Goal: Communication & Community: Answer question/provide support

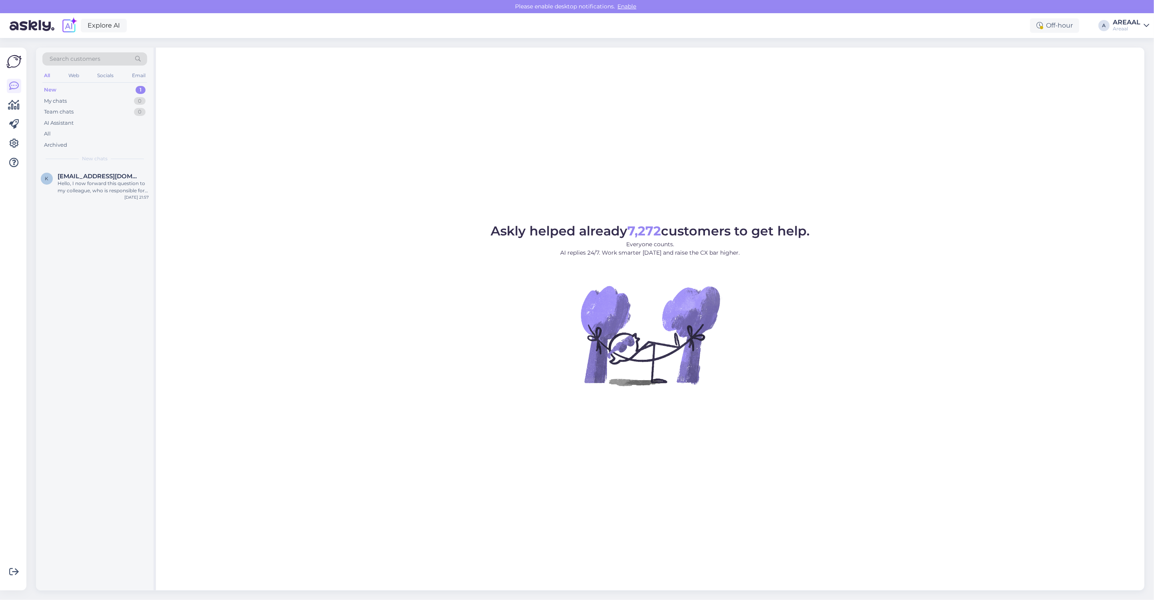
drag, startPoint x: 0, startPoint y: 0, endPoint x: 105, endPoint y: 138, distance: 173.2
click at [104, 144] on div "Archived" at bounding box center [94, 144] width 105 height 11
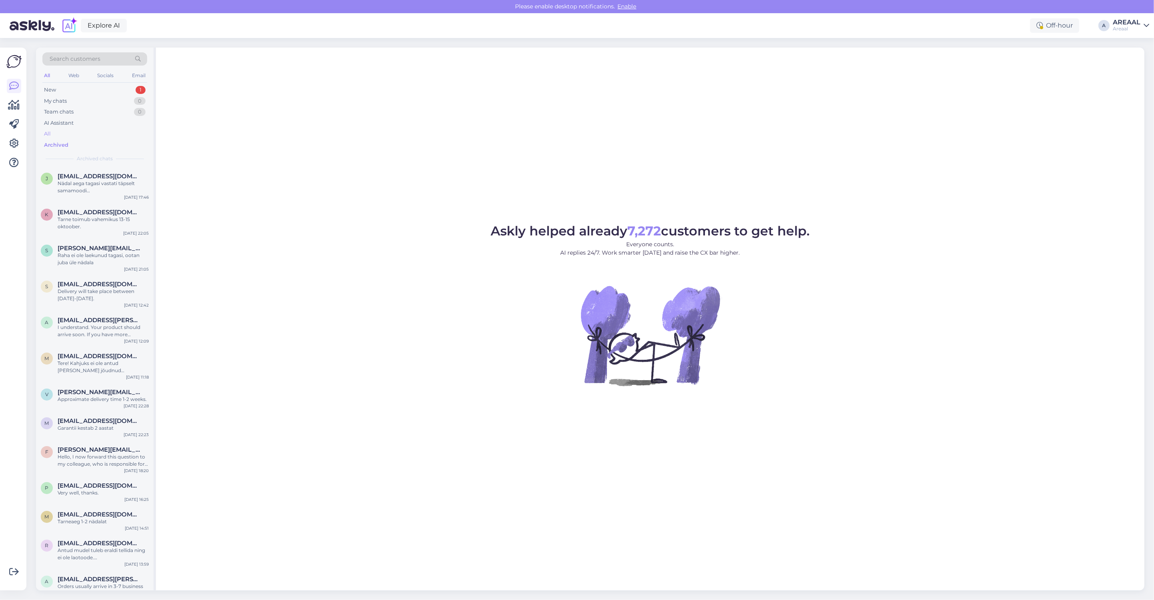
click at [107, 132] on div "All" at bounding box center [94, 133] width 105 height 11
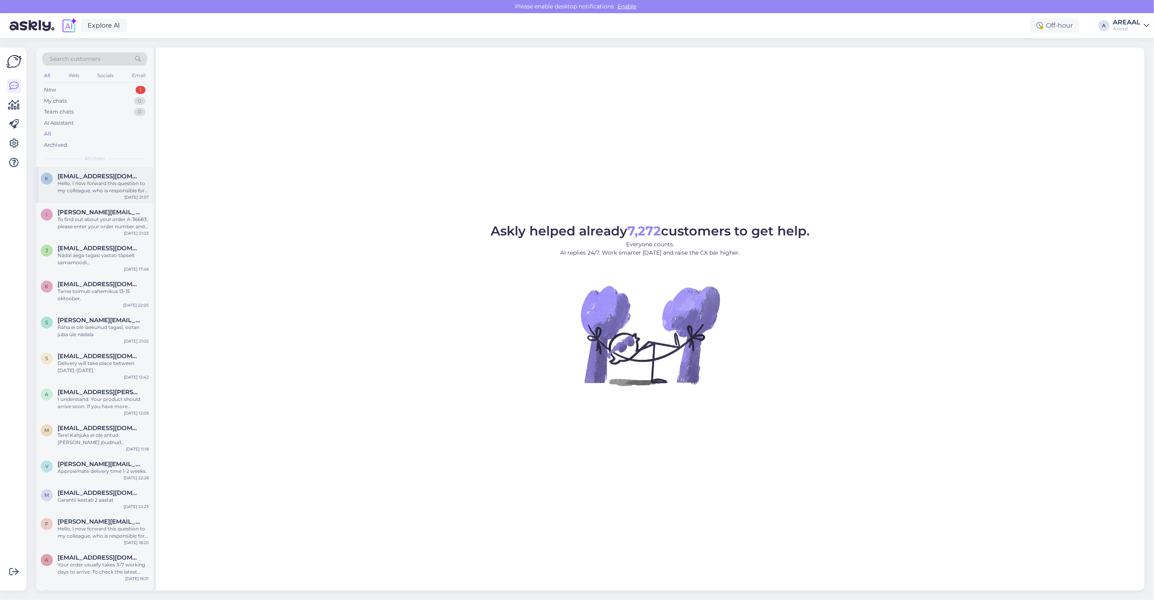
click at [120, 169] on div "k kaire.pihlakas@gmail.com Hello, I now forward this question to my colleague, …" at bounding box center [95, 185] width 118 height 36
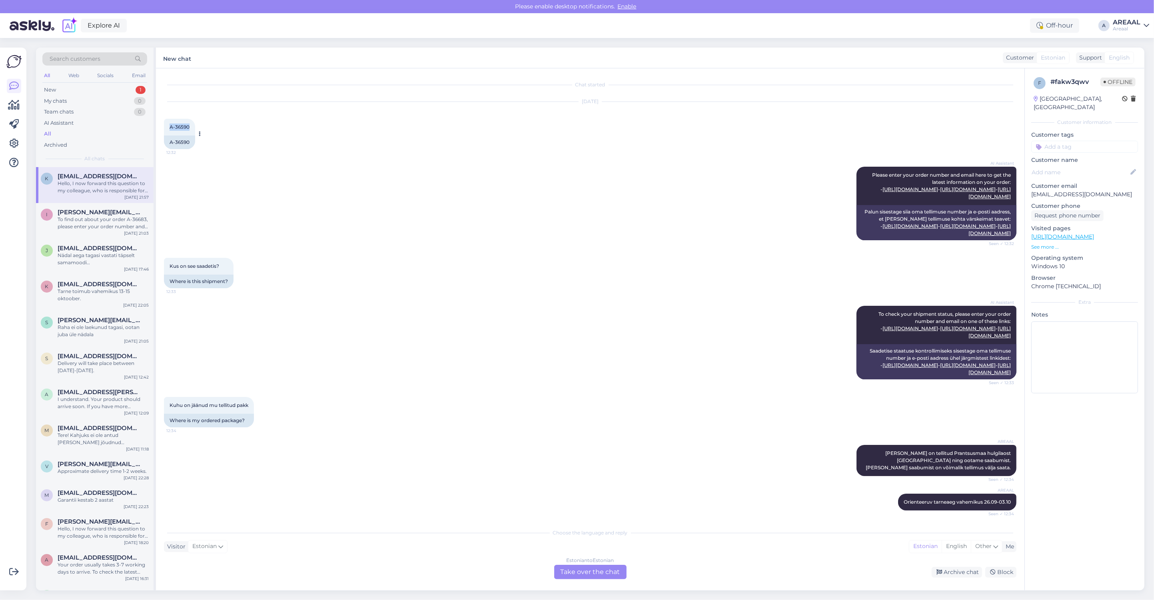
drag, startPoint x: 181, startPoint y: 128, endPoint x: 163, endPoint y: 127, distance: 17.6
click at [164, 127] on div "A-36590 12:32" at bounding box center [179, 127] width 31 height 17
copy span "A-36590"
click at [520, 183] on div "AI Assistant Please enter your order number and email here to get the latest in…" at bounding box center [590, 203] width 852 height 91
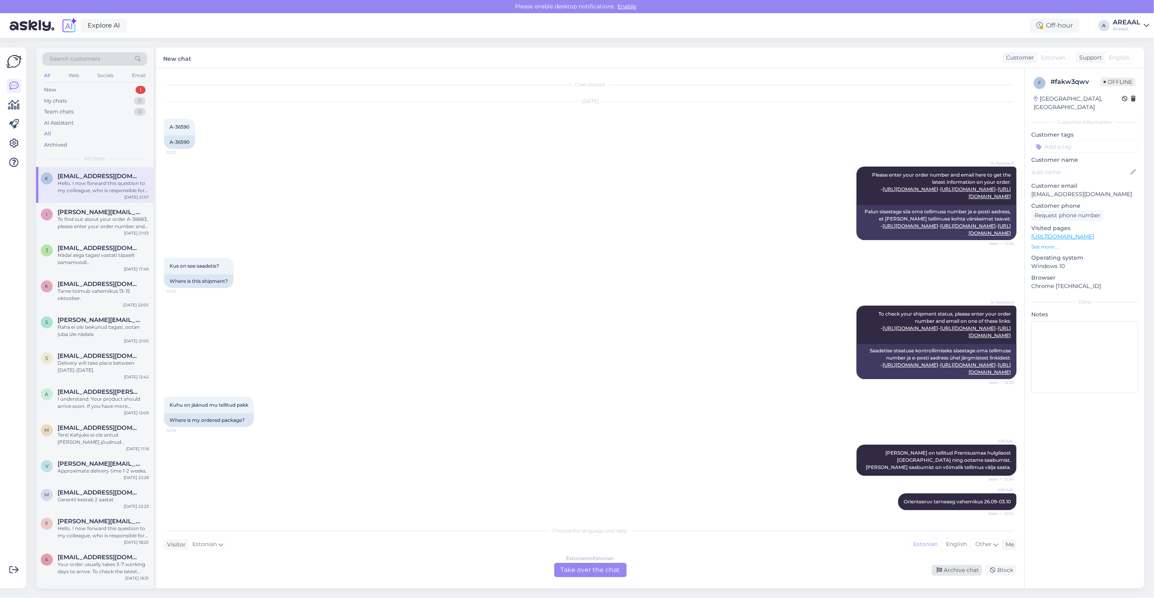
click at [961, 568] on div "Archive chat" at bounding box center [956, 570] width 50 height 11
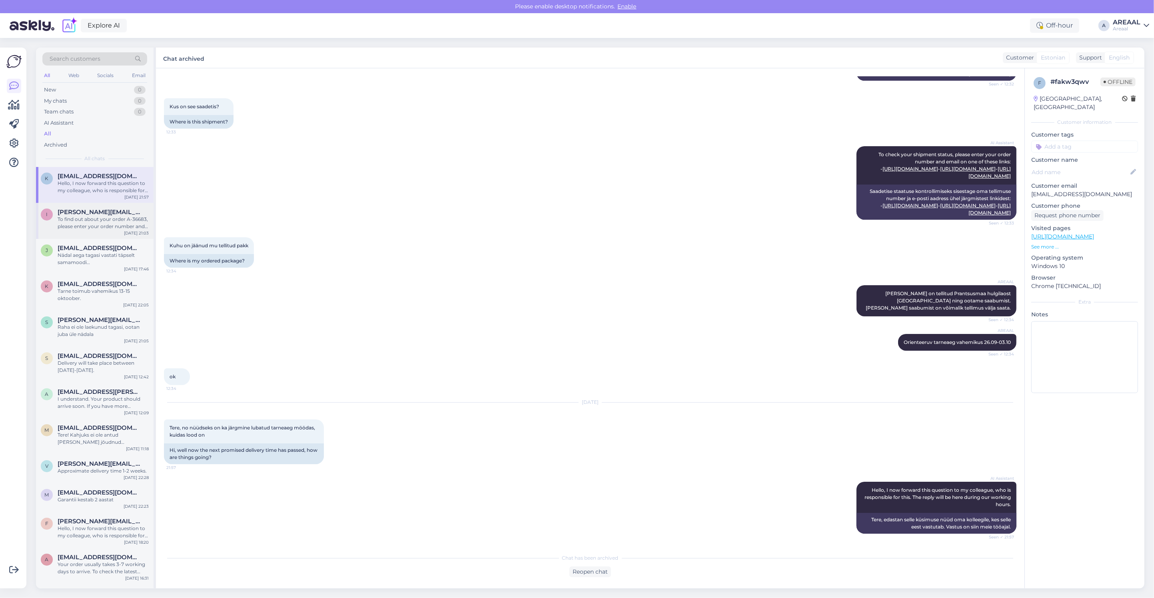
click at [79, 218] on div "To find out about your order A-36683, please enter your order number and email …" at bounding box center [103, 223] width 91 height 14
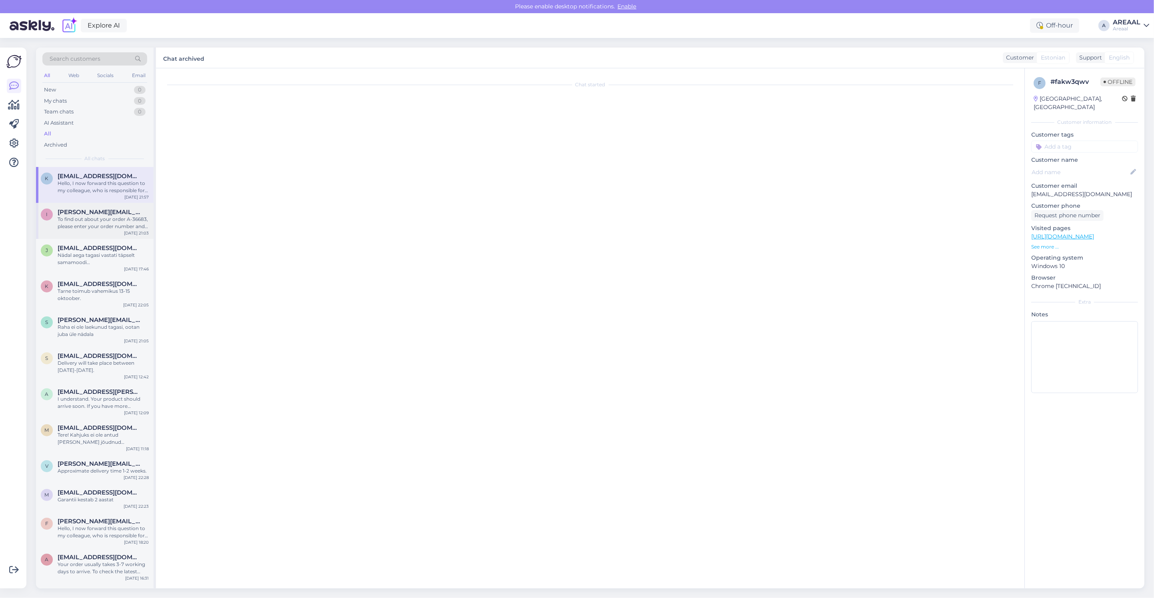
scroll to position [436, 0]
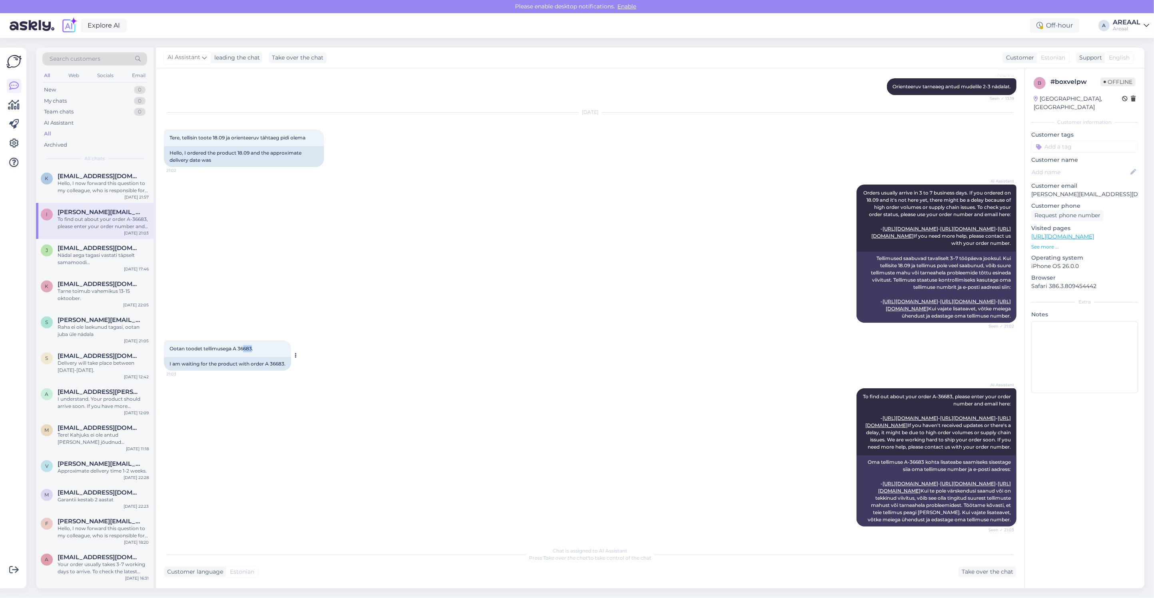
drag, startPoint x: 252, startPoint y: 302, endPoint x: 244, endPoint y: 302, distance: 7.6
click at [244, 341] on div "Ootan toodet tellimusega A 36683. 21:03" at bounding box center [227, 349] width 127 height 17
click at [236, 346] on span "Ootan toodet tellimusega A 36683." at bounding box center [211, 349] width 84 height 6
click at [241, 346] on span "Ootan toodet tellimusega A 36683." at bounding box center [211, 349] width 84 height 6
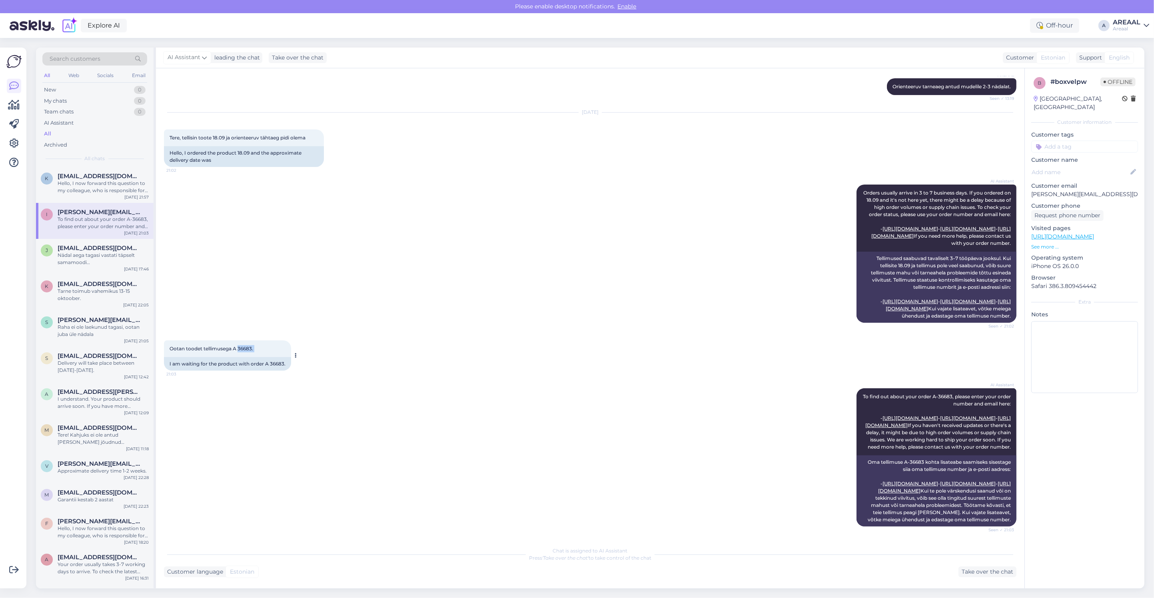
copy div "36683. 21:03"
click at [560, 380] on div "AI Assistant To find out about your order A-36683, please enter your order numb…" at bounding box center [590, 458] width 852 height 156
click at [980, 581] on div "Chat started Sep 25 2025 Tellisin 18.09 kauba, aga siiani ei kippu ega kòppu. S…" at bounding box center [590, 328] width 868 height 520
click at [981, 574] on div "Take over the chat" at bounding box center [987, 572] width 58 height 11
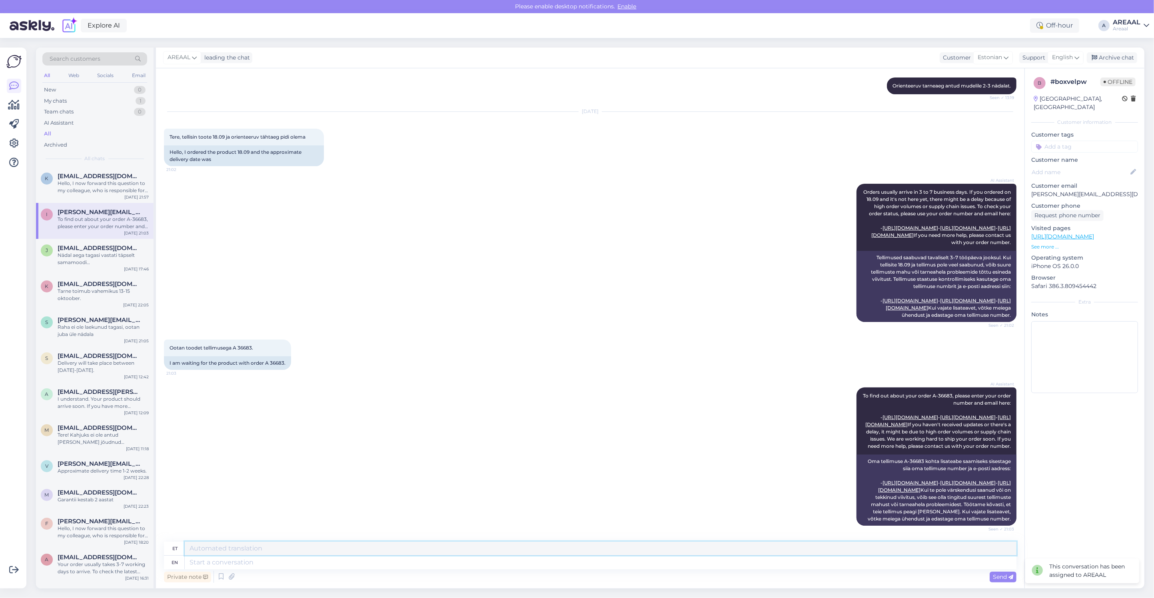
click at [460, 548] on textarea at bounding box center [600, 549] width 831 height 14
click at [462, 558] on textarea at bounding box center [600, 563] width 831 height 14
paste textarea "Tellimus töötlemises. Orienteeruv tarneaeg 15-18 oktoober."
type textarea "Tere! Tellimus töötlemises. Orienteeruv tarneaeg 15-18 oktoober."
type textarea "Tere! Tellimustöötlemine. Orienteeruv tarneaeg 15-18 oktoober."
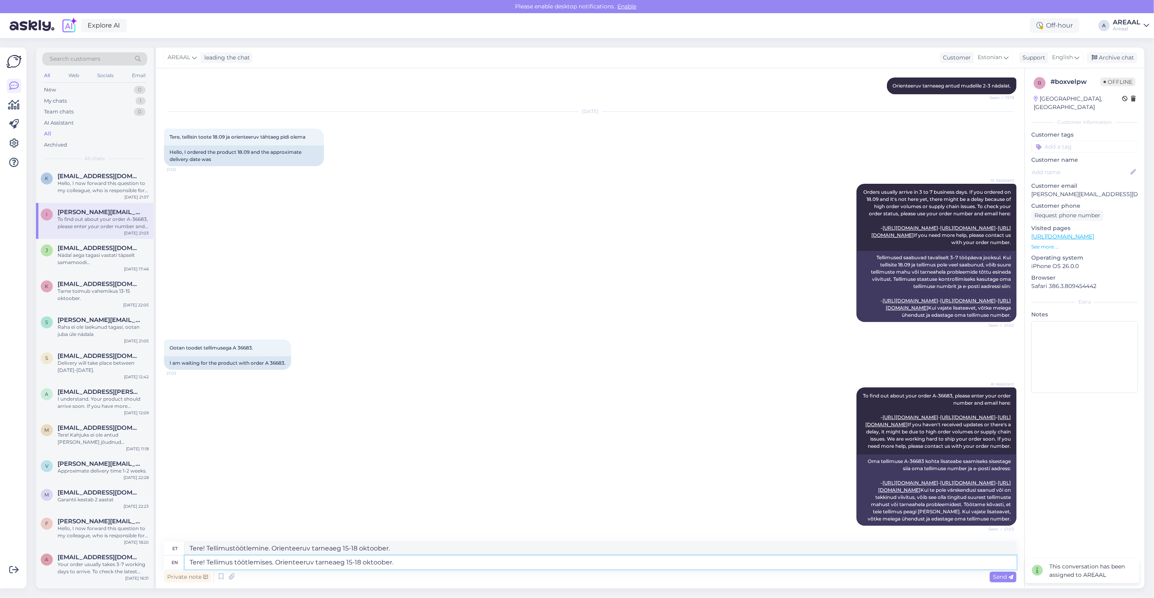
type textarea "Tere! Tellimus töötlemises. Orienteeruv tarneaeg 15-18 oktoober."
drag, startPoint x: 311, startPoint y: 542, endPoint x: 206, endPoint y: 548, distance: 104.5
click at [206, 548] on textarea "Tere! Tellimustöötlemine. Orienteeruv tarneaeg 15-18 oktoober." at bounding box center [600, 549] width 831 height 14
paste textarea "töötlemises"
type textarea "Tere! Tellimus töötlemises. Orienteeruv tarneaeg 15-18 oktoober."
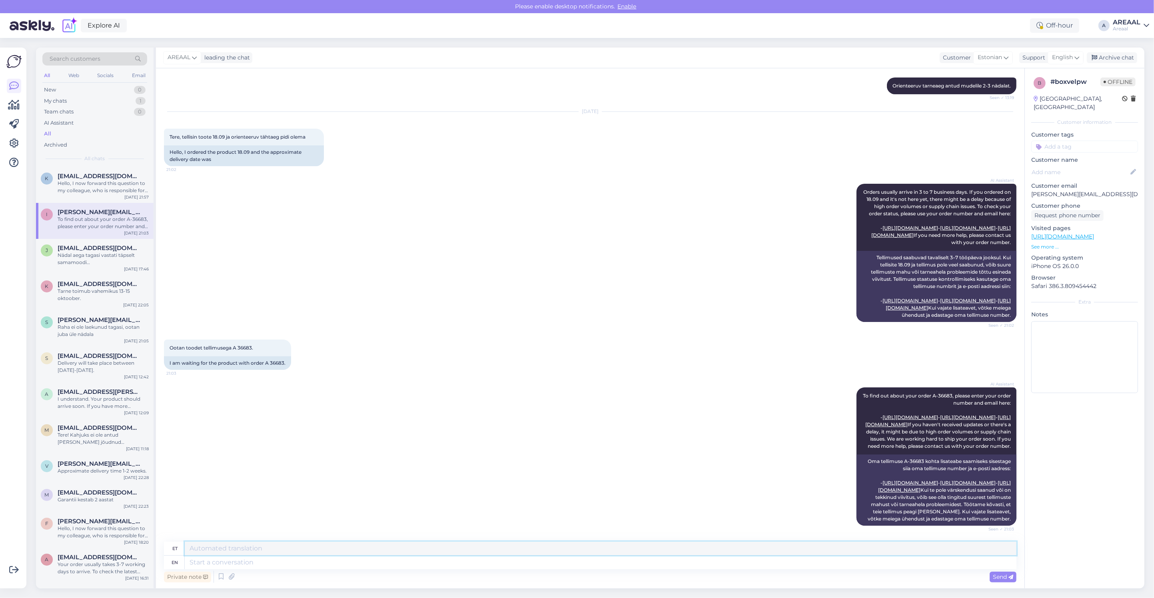
scroll to position [499, 0]
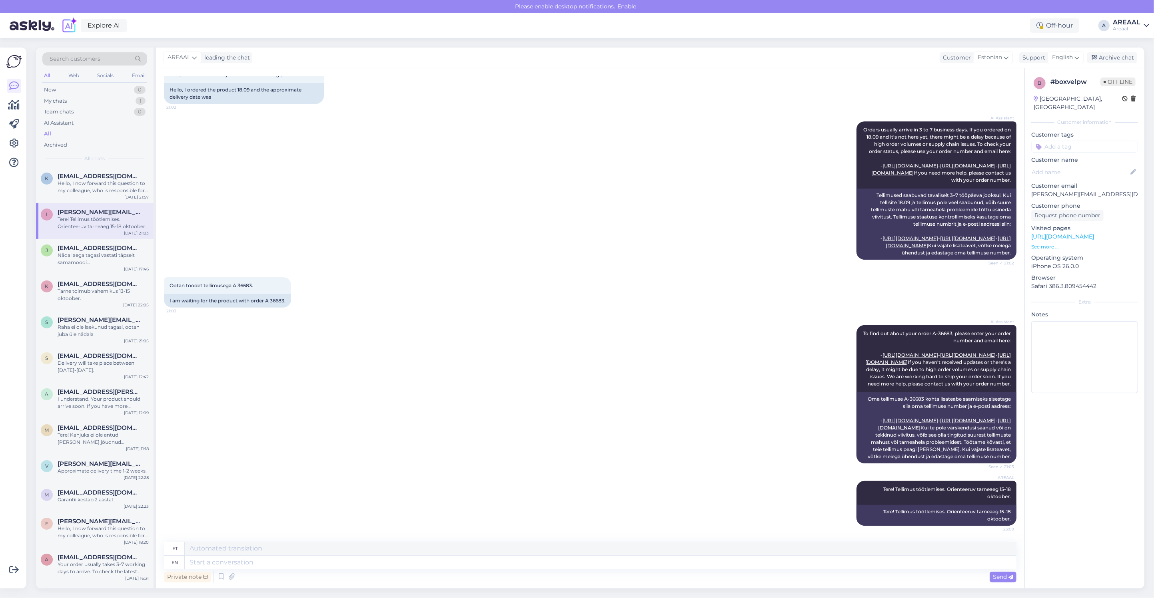
click at [578, 334] on div "AI Assistant To find out about your order A-36683, please enter your order numb…" at bounding box center [590, 395] width 852 height 156
drag, startPoint x: 1114, startPoint y: 64, endPoint x: 1110, endPoint y: 60, distance: 5.7
click at [1112, 64] on div "AREAAL leading the chat Customer Estonian Support English Archive chat" at bounding box center [650, 58] width 988 height 21
click at [1110, 59] on div "Archive chat" at bounding box center [1111, 57] width 50 height 11
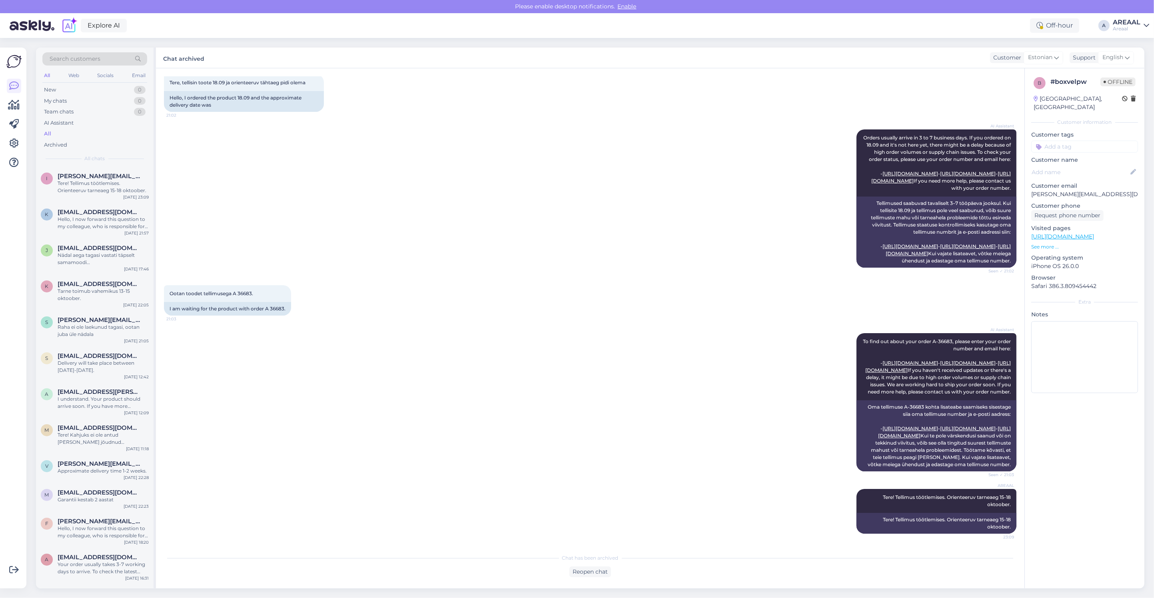
click at [711, 216] on div "AI Assistant Orders usually arrive in 3 to 7 business days. If you ordered on 1…" at bounding box center [590, 199] width 852 height 156
